Goal: Navigation & Orientation: Find specific page/section

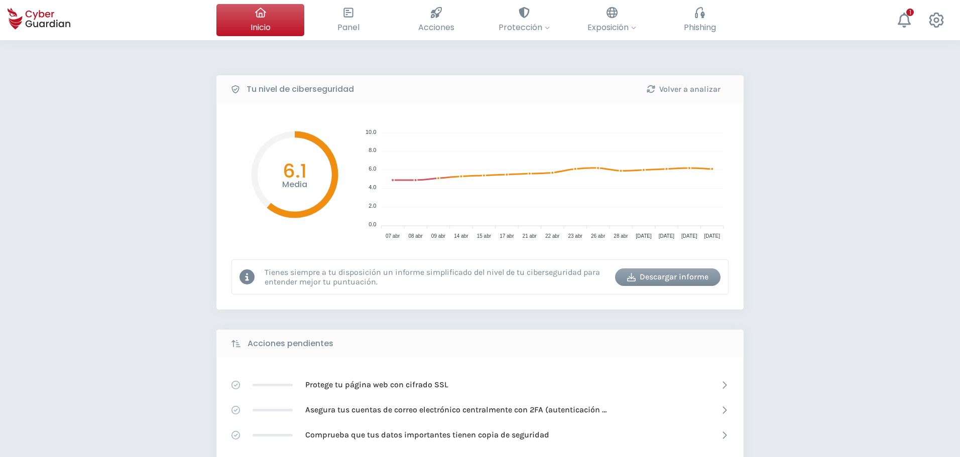
click at [882, 179] on div "Tu nivel de ciberseguridad Volver a analizar Media 6.1 10.0 10.0 8.0 8.0 6.0 6.…" at bounding box center [480, 446] width 960 height 813
click at [65, 209] on div "Tu nivel de ciberseguridad Volver a analizar Media 6.1 10.0 10.0 8.0 8.0 6.0 6.…" at bounding box center [480, 446] width 960 height 813
click at [80, 212] on div "Tu nivel de ciberseguridad Volver a analizar Media 6.1 10.0 10.0 8.0 8.0 6.0 6.…" at bounding box center [480, 446] width 960 height 813
click at [104, 196] on div "Tu nivel de ciberseguridad Volver a analizar Media 6.1 10.0 10.0 8.0 8.0 6.0 6.…" at bounding box center [480, 446] width 960 height 813
